Goal: Information Seeking & Learning: Learn about a topic

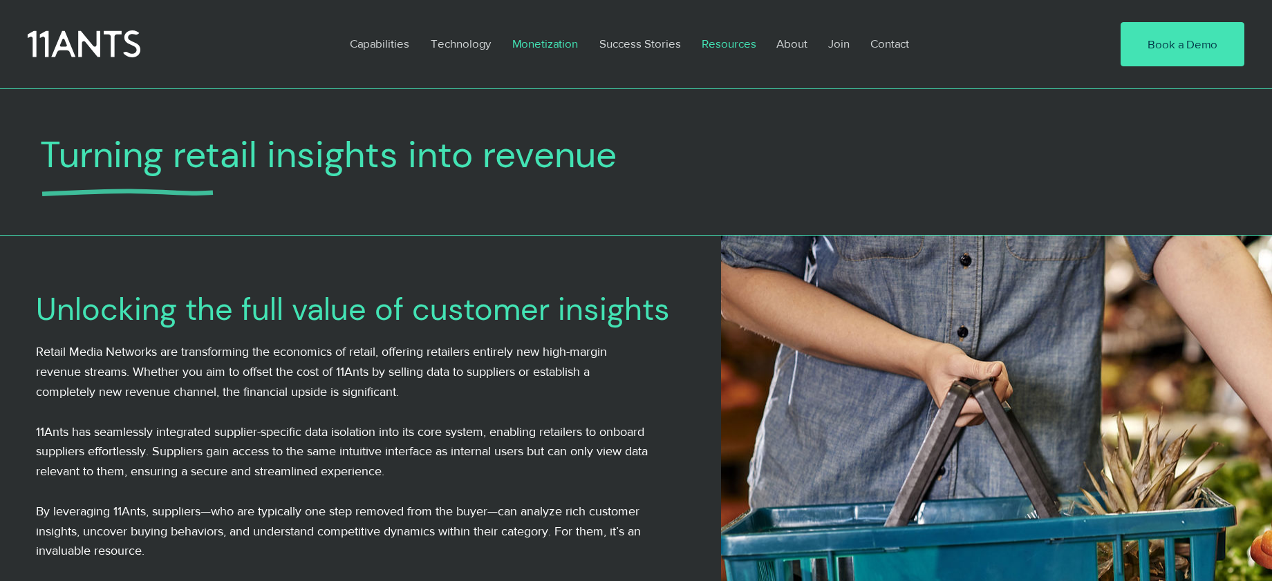
click at [717, 45] on p "Resources" at bounding box center [729, 44] width 68 height 32
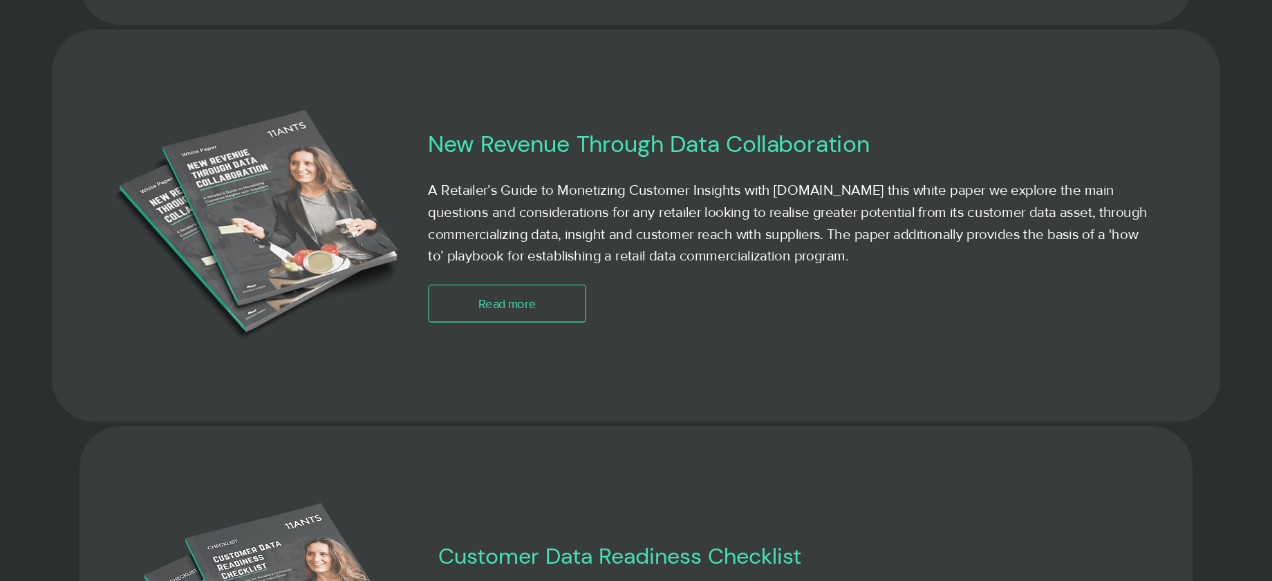
scroll to position [1988, 0]
click at [527, 299] on span "Read more" at bounding box center [507, 302] width 58 height 17
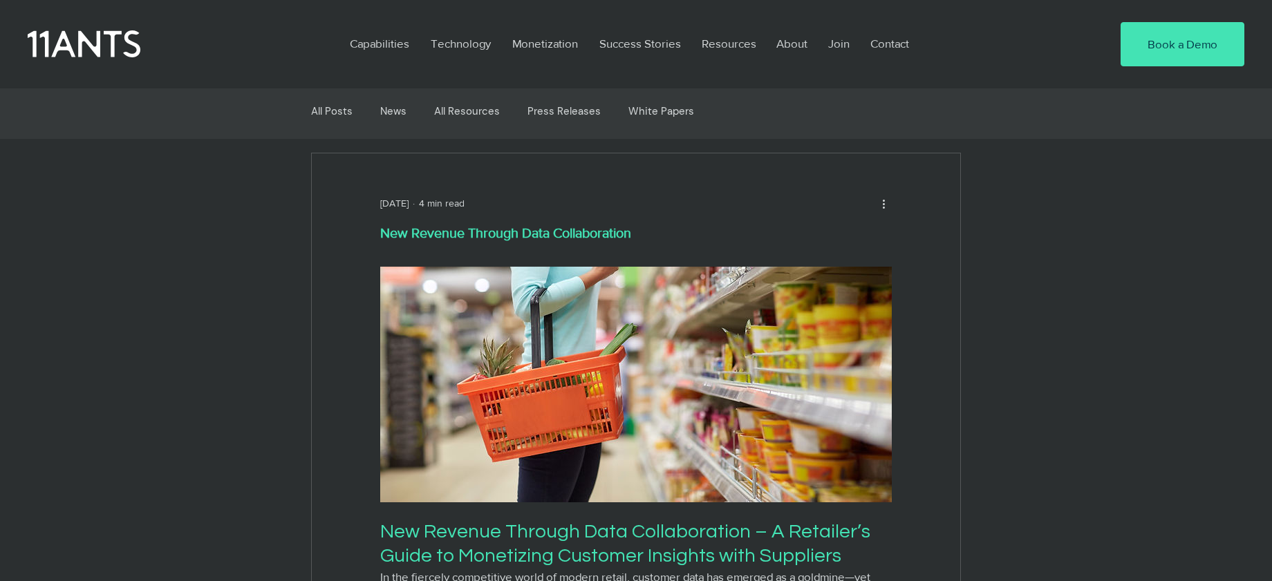
scroll to position [6, 0]
click at [536, 41] on p "Monetization" at bounding box center [544, 44] width 79 height 32
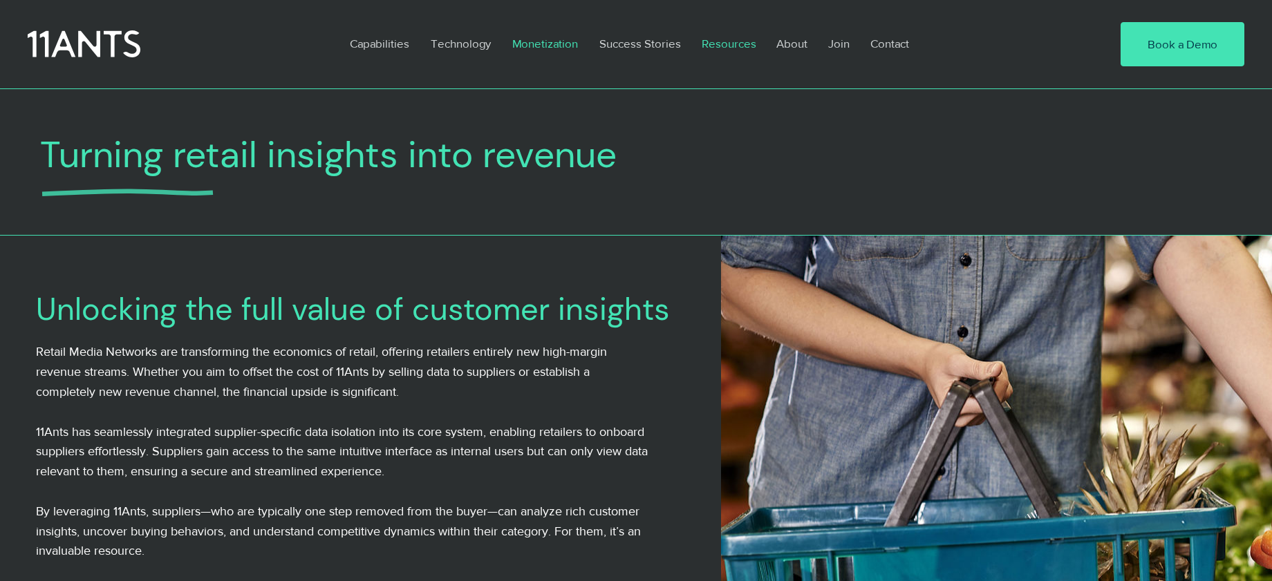
click at [722, 44] on p "Resources" at bounding box center [729, 44] width 68 height 32
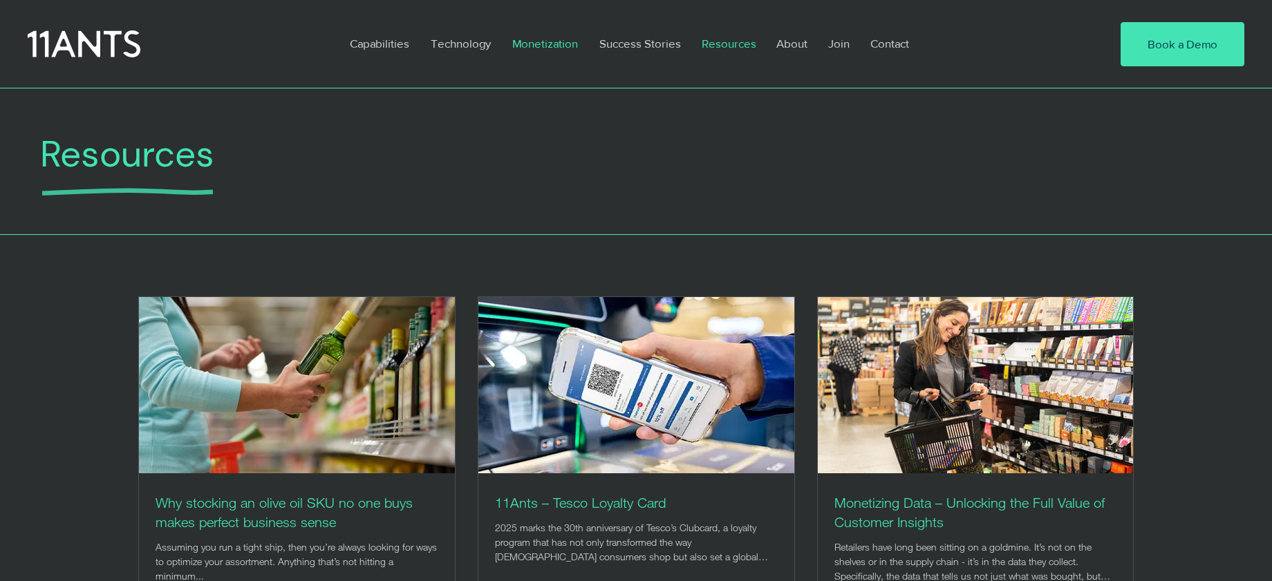
scroll to position [3, 0]
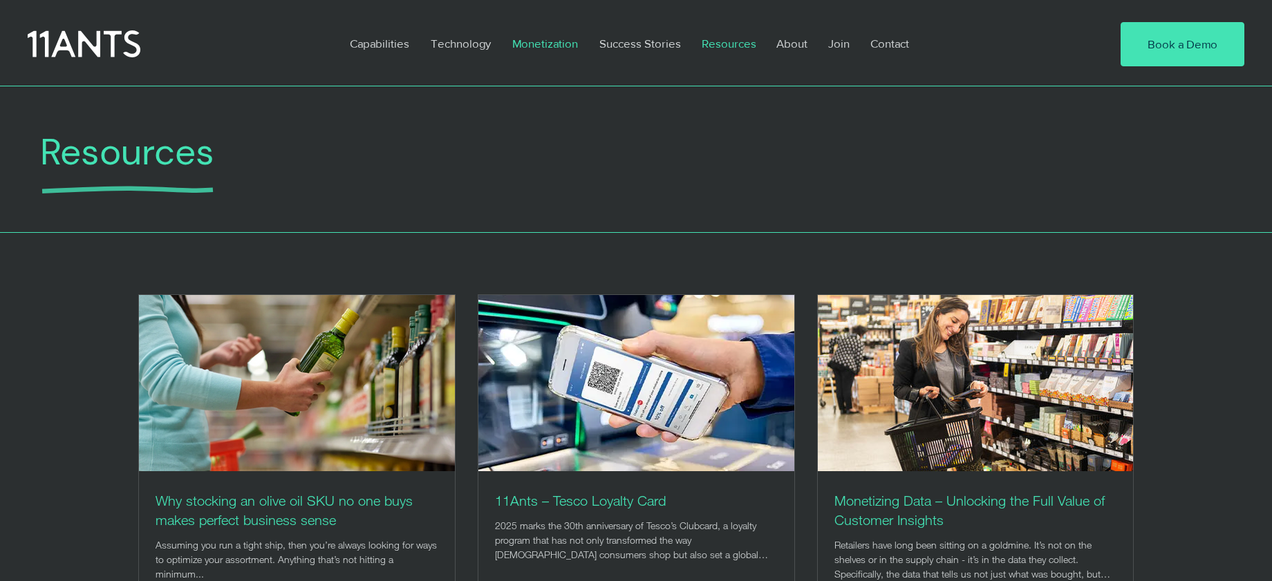
click at [543, 42] on p "Monetization" at bounding box center [544, 44] width 79 height 32
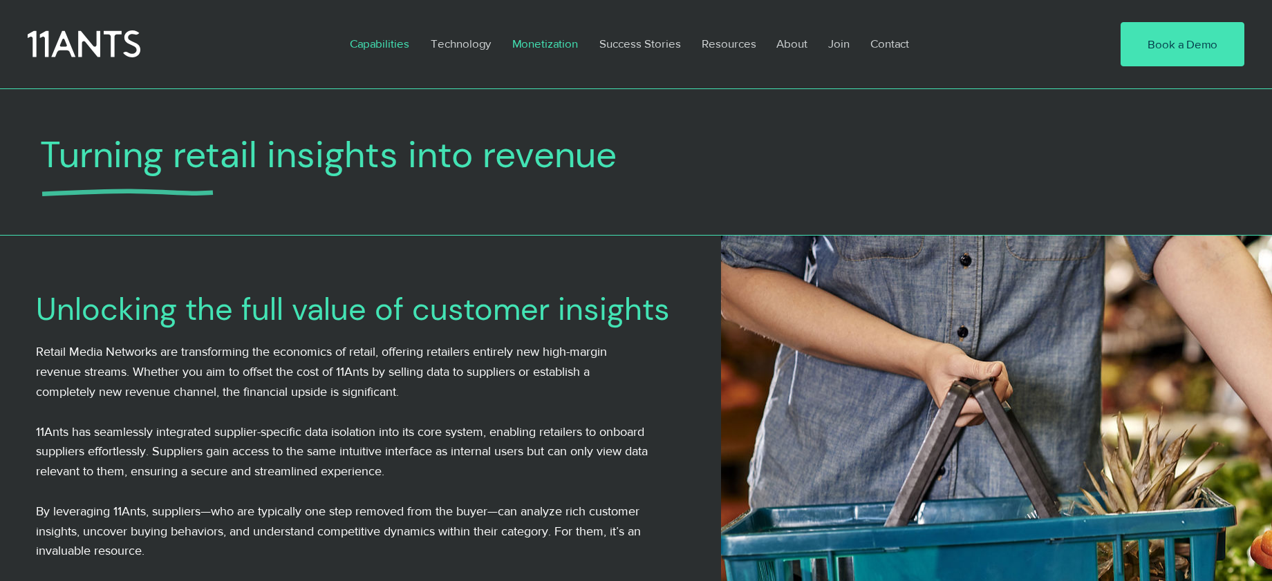
click at [385, 42] on p "Capabilities" at bounding box center [379, 44] width 73 height 32
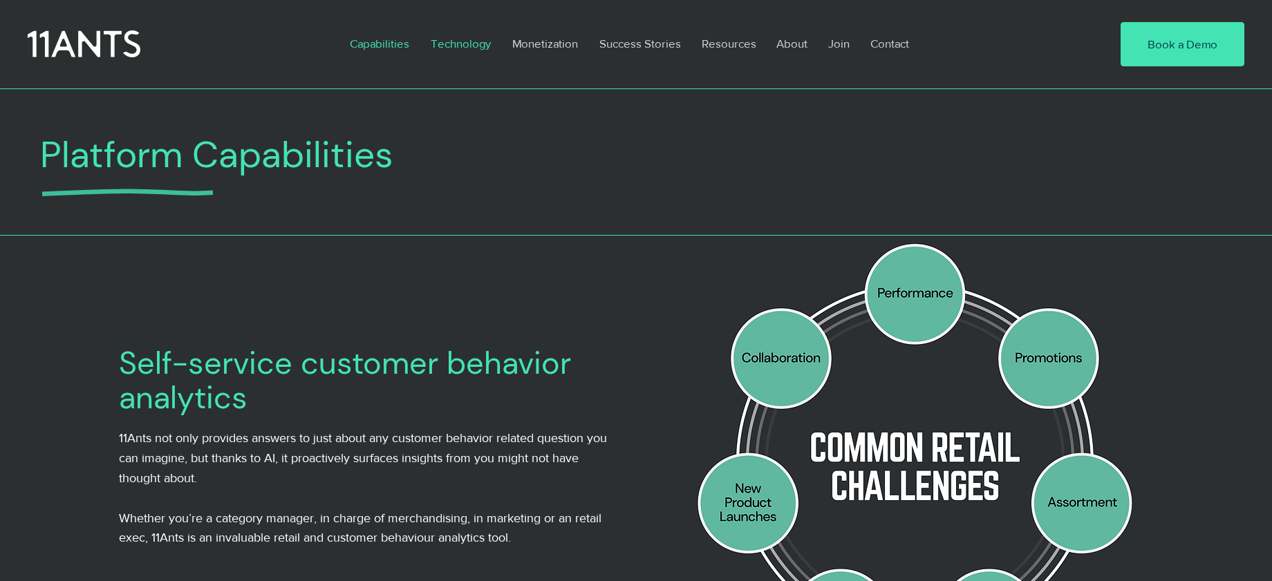
click at [465, 48] on p "Technology" at bounding box center [461, 44] width 74 height 32
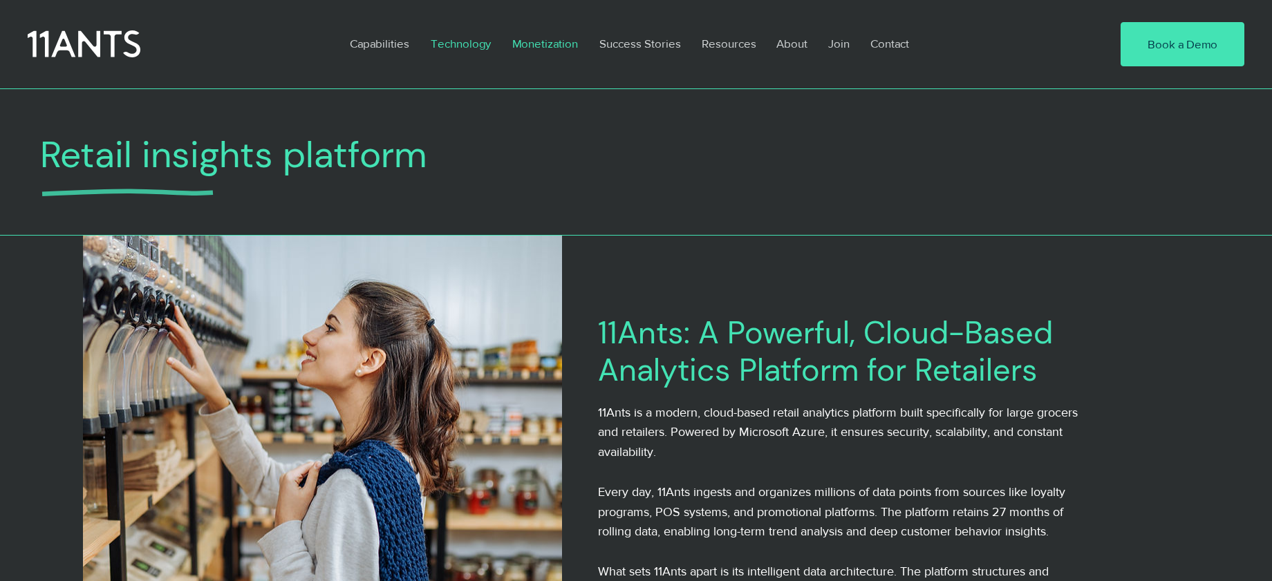
click at [550, 42] on p "Monetization" at bounding box center [544, 44] width 79 height 32
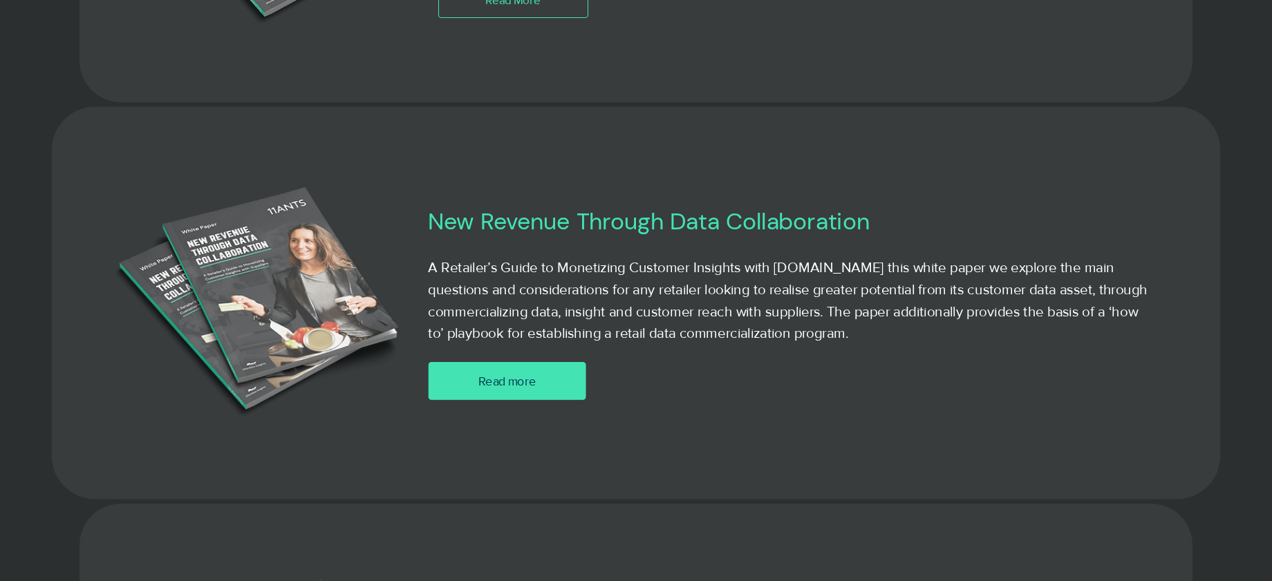
click at [507, 390] on span "Read more" at bounding box center [507, 381] width 58 height 17
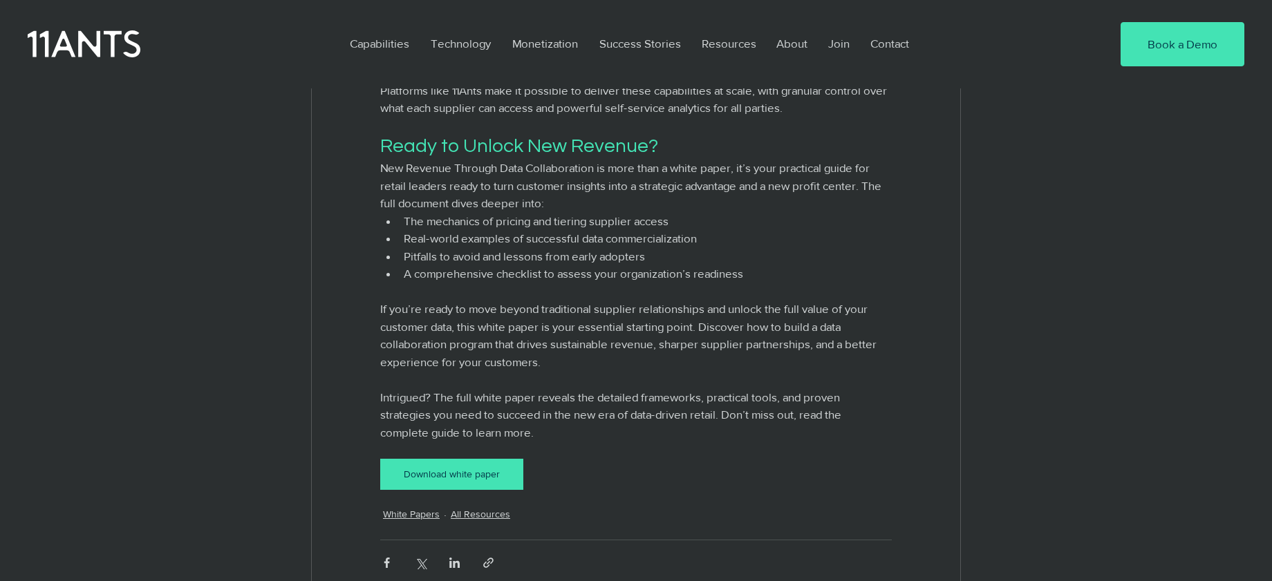
scroll to position [2112, 0]
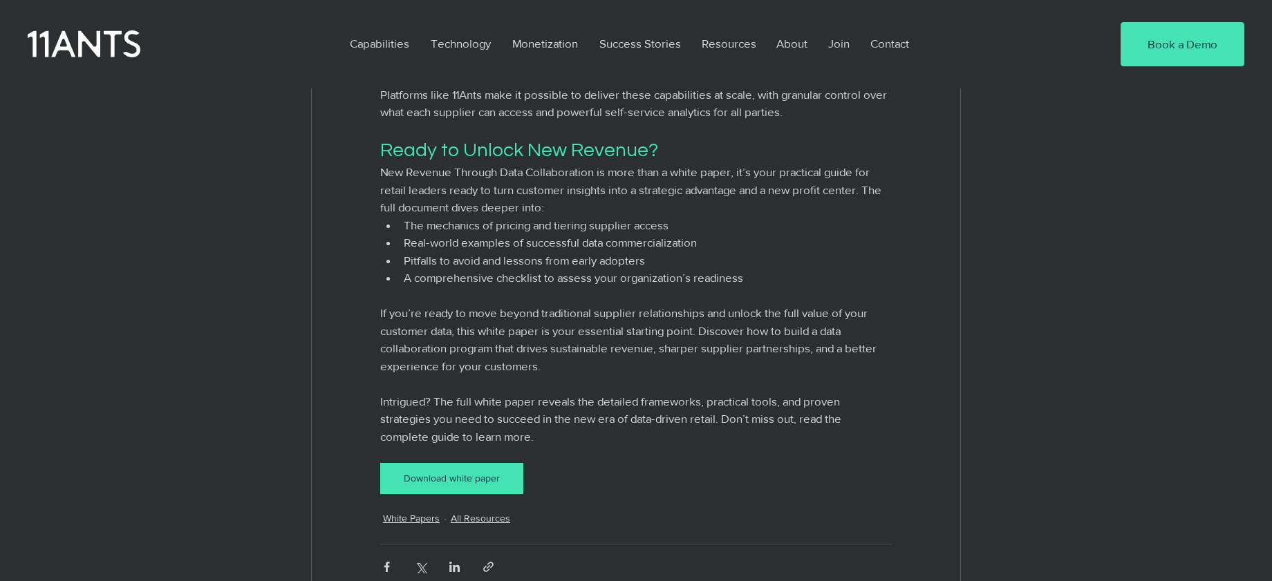
click at [471, 486] on div "Download white paper" at bounding box center [451, 478] width 126 height 15
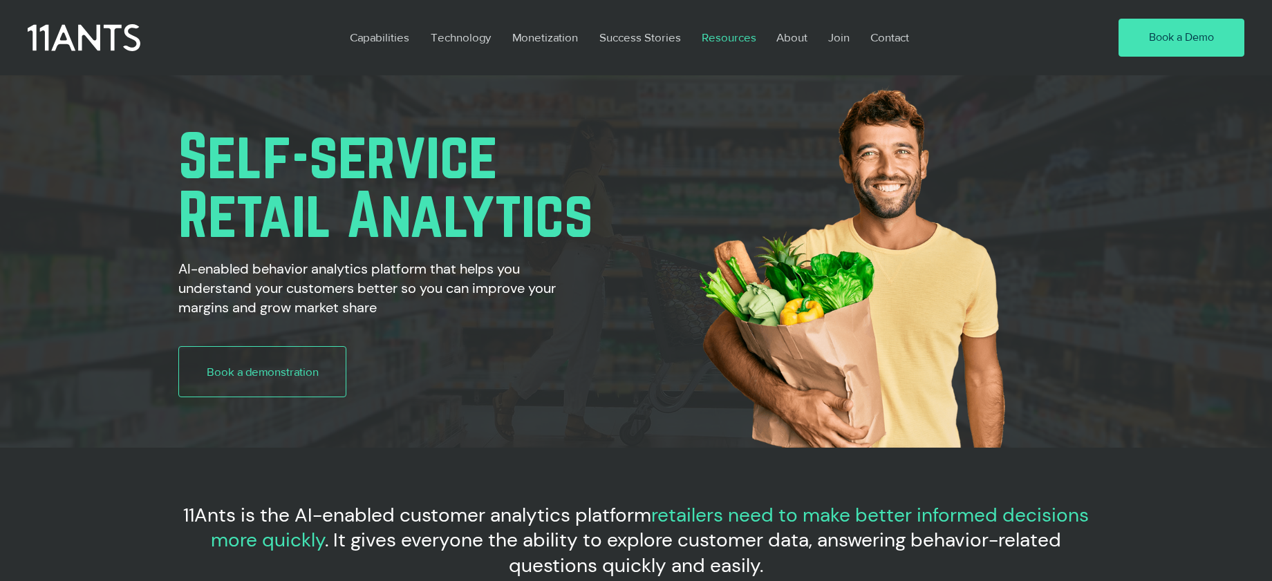
click at [746, 37] on p "Resources" at bounding box center [729, 37] width 68 height 32
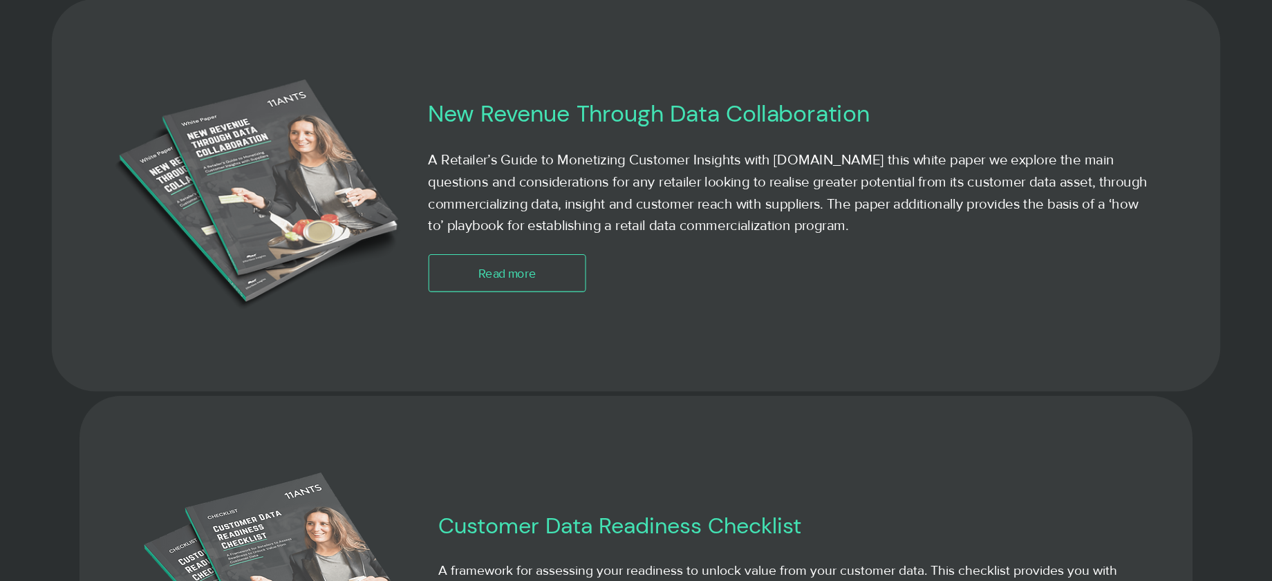
scroll to position [2018, 0]
click at [492, 282] on link "Read more" at bounding box center [507, 273] width 158 height 38
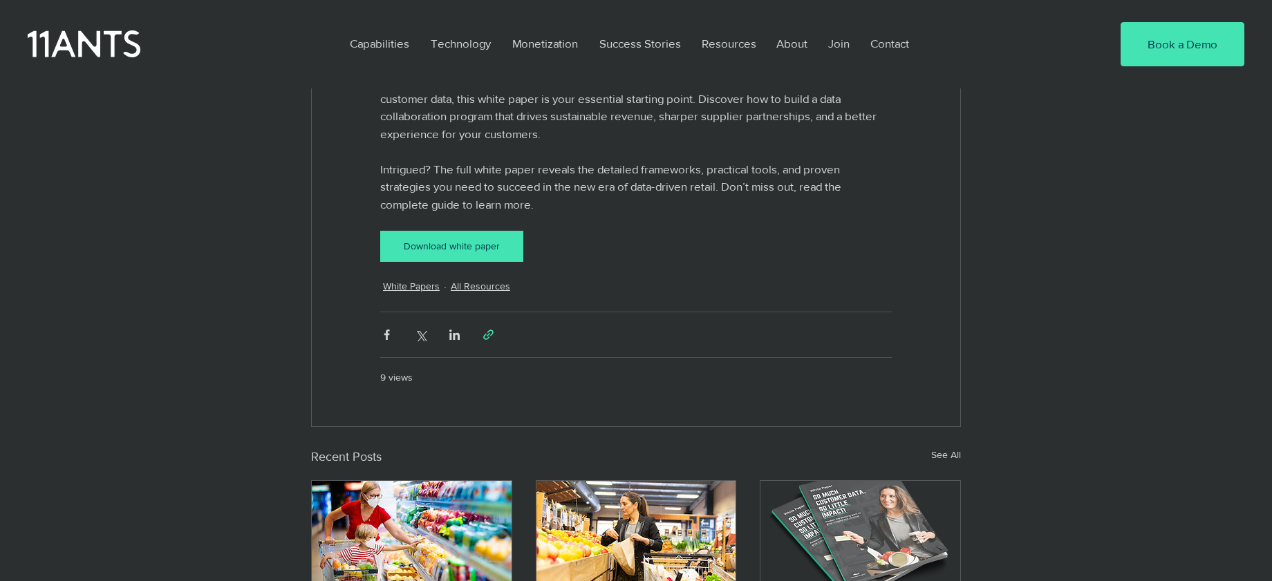
scroll to position [2349, 0]
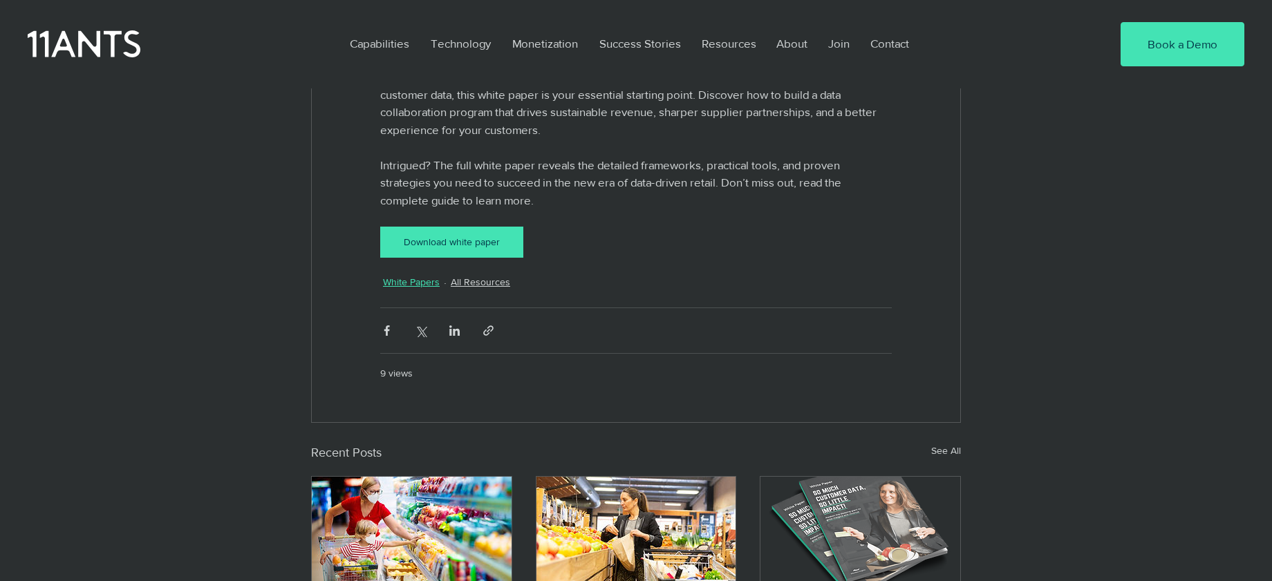
click at [413, 290] on link "White Papers" at bounding box center [411, 282] width 57 height 15
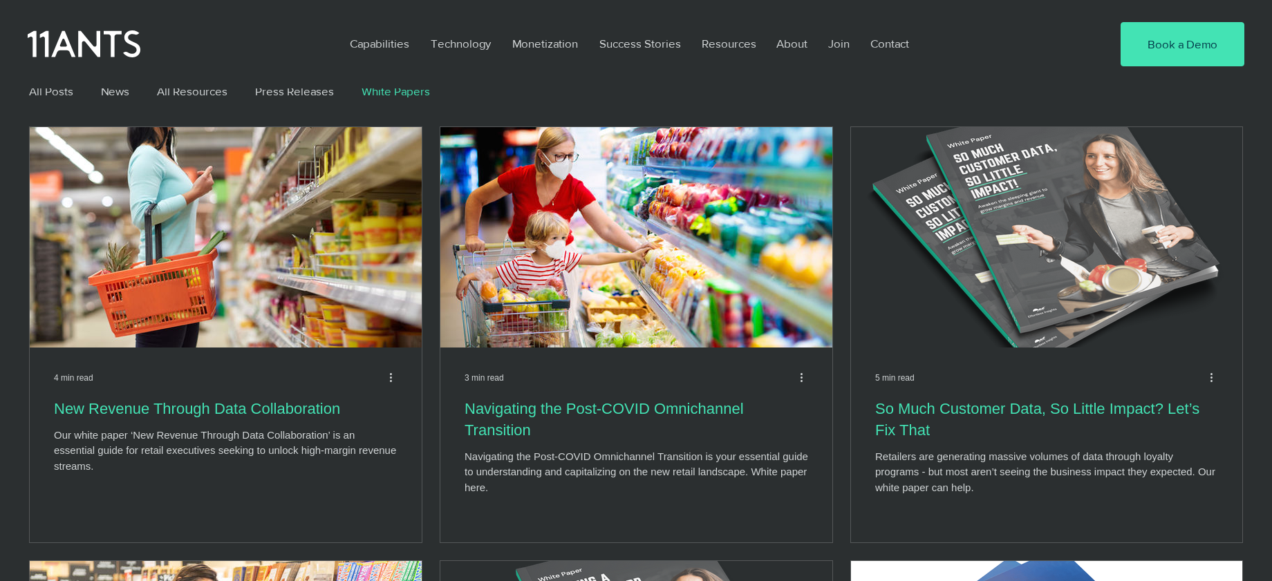
scroll to position [205, 0]
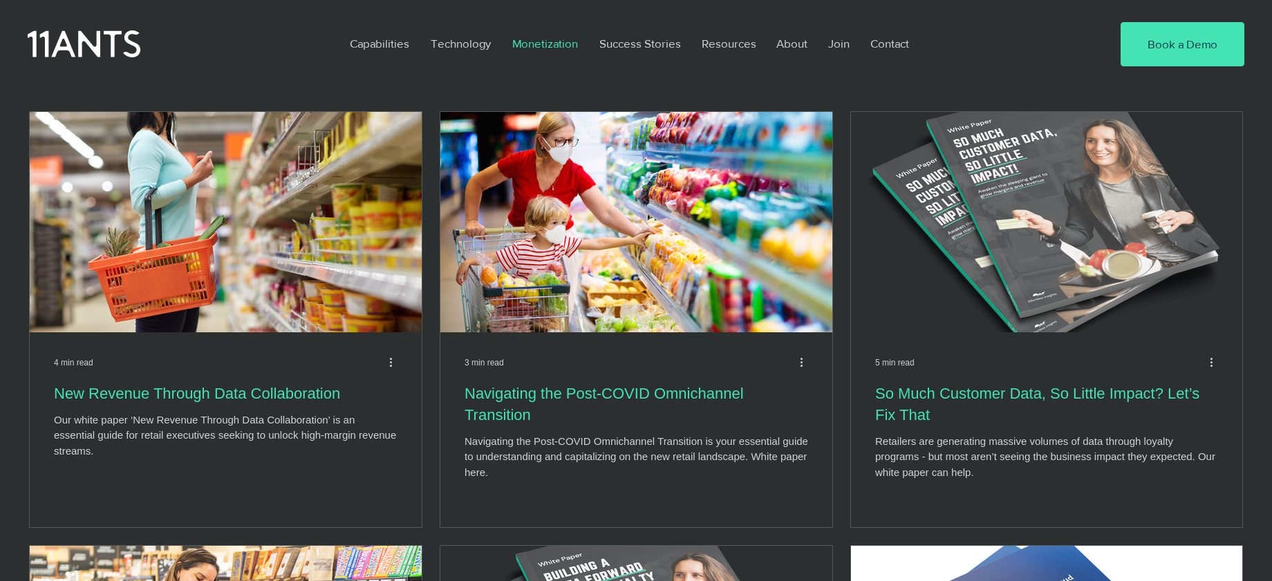
click at [562, 41] on p "Monetization" at bounding box center [544, 44] width 79 height 32
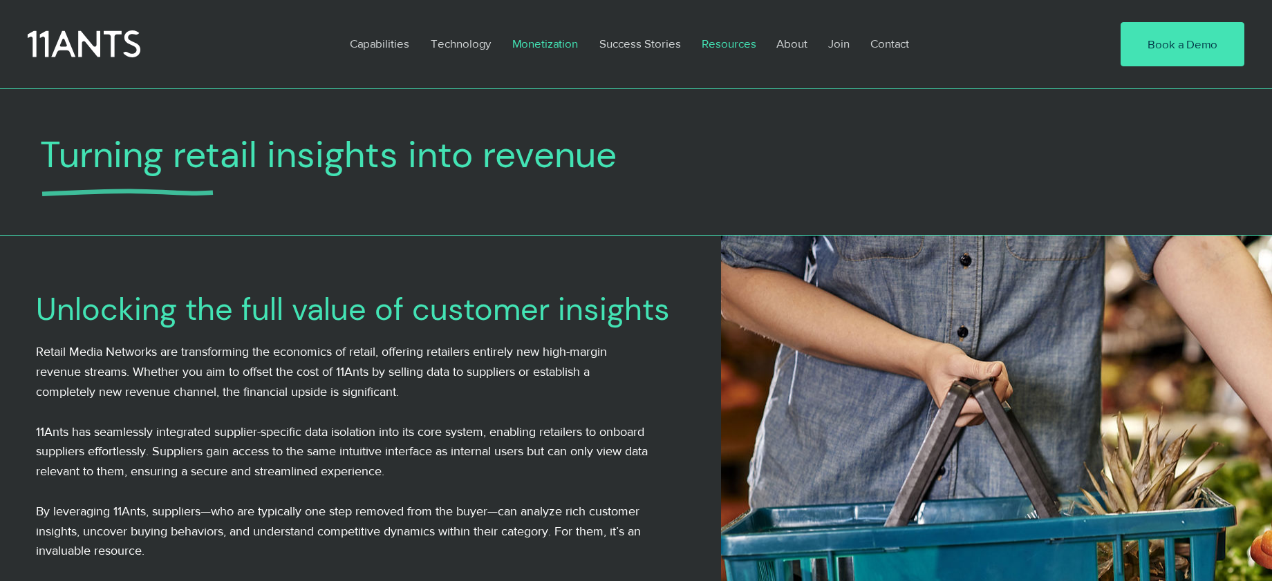
click at [728, 39] on p "Resources" at bounding box center [729, 44] width 68 height 32
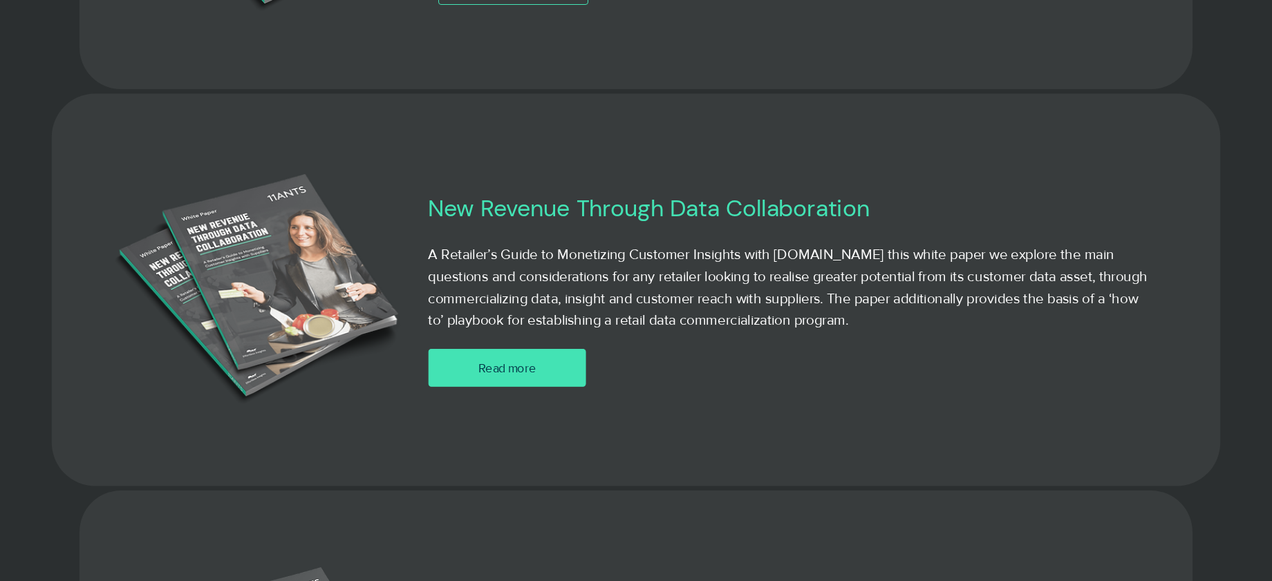
click at [493, 379] on link "Read more" at bounding box center [507, 368] width 158 height 38
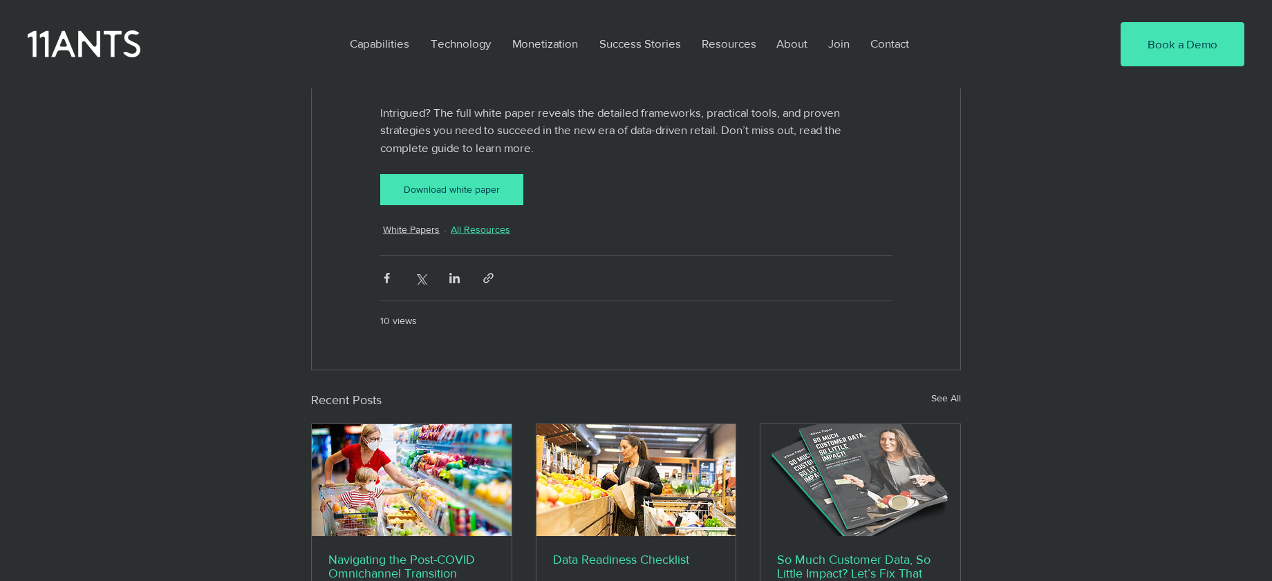
scroll to position [2394, 0]
